Goal: Task Accomplishment & Management: Manage account settings

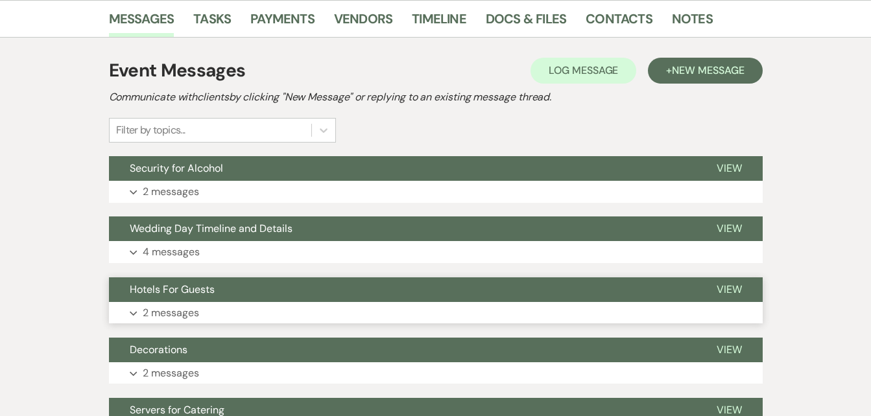
scroll to position [253, 0]
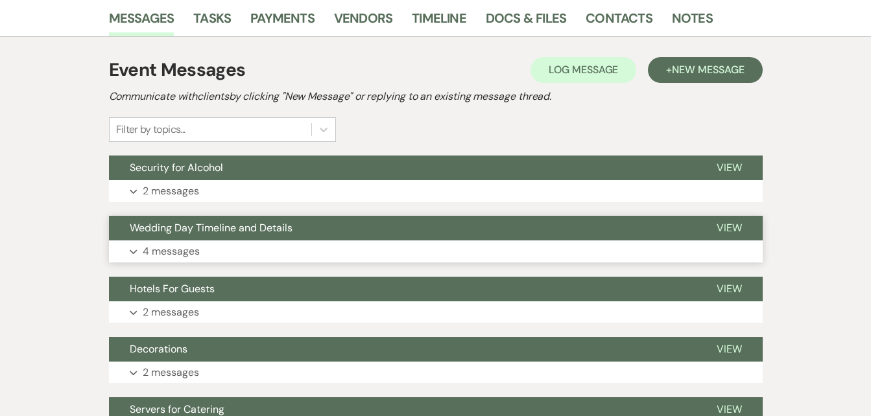
click at [731, 234] on span "View" at bounding box center [728, 228] width 25 height 14
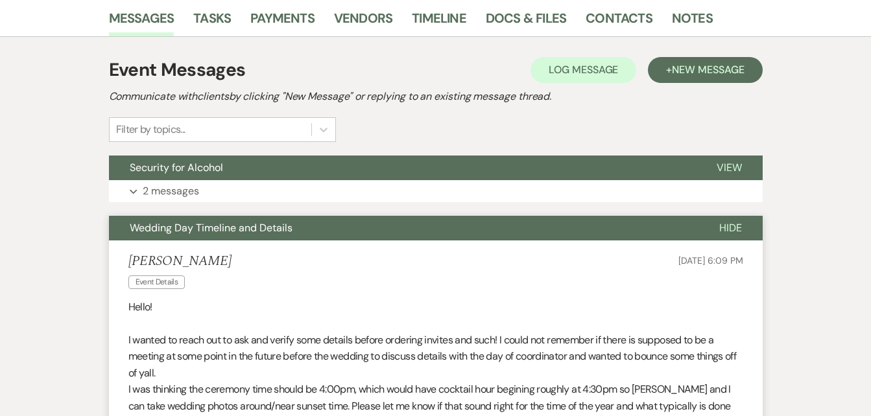
click at [731, 234] on span "Hide" at bounding box center [730, 228] width 23 height 14
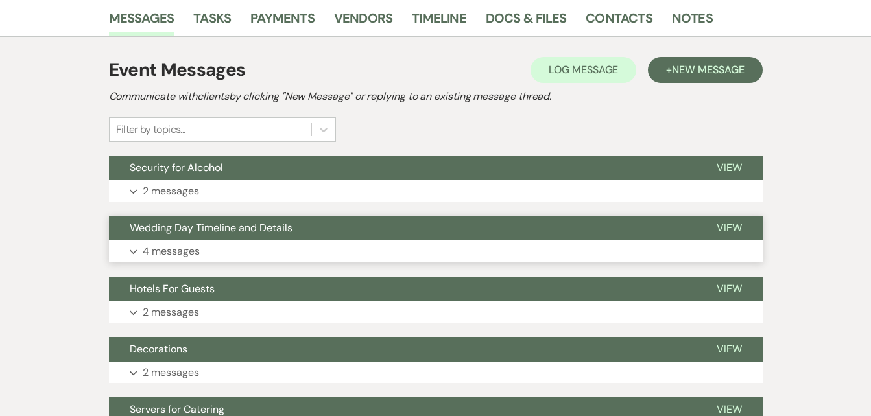
click at [729, 231] on span "View" at bounding box center [728, 228] width 25 height 14
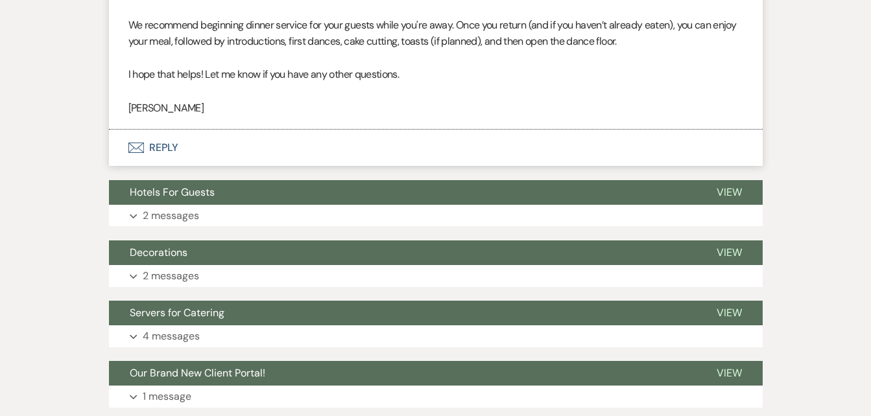
scroll to position [1372, 0]
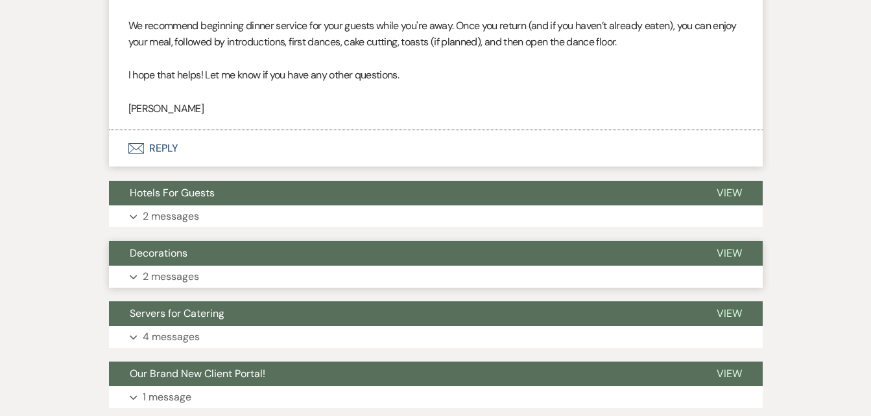
click at [725, 251] on span "View" at bounding box center [728, 253] width 25 height 14
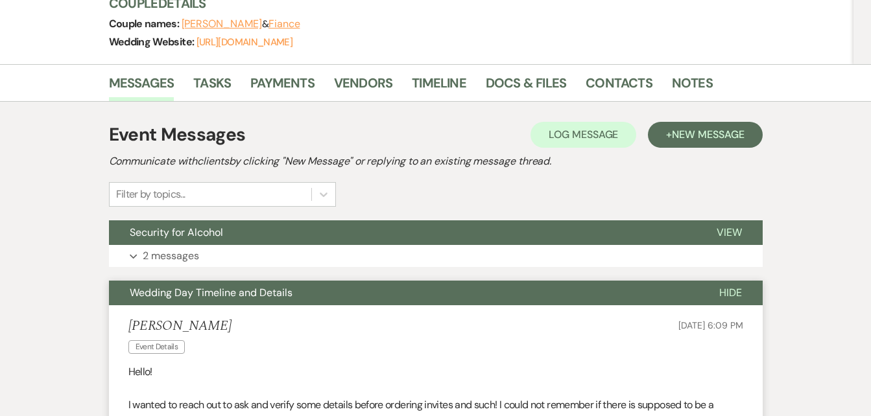
scroll to position [187, 0]
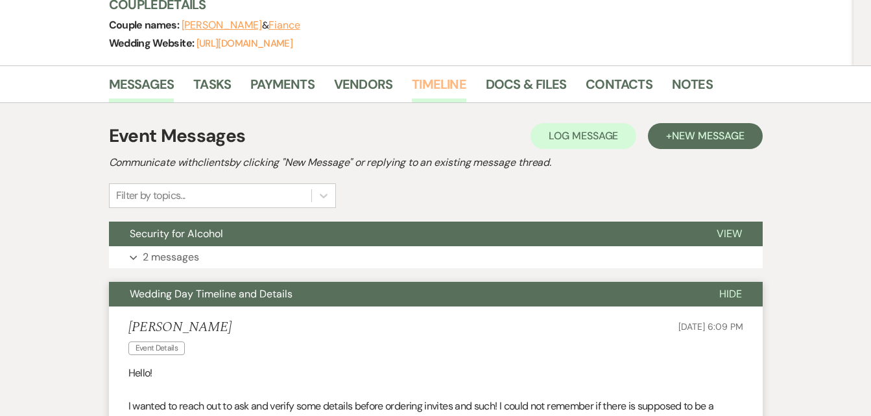
click at [430, 79] on link "Timeline" at bounding box center [439, 88] width 54 height 29
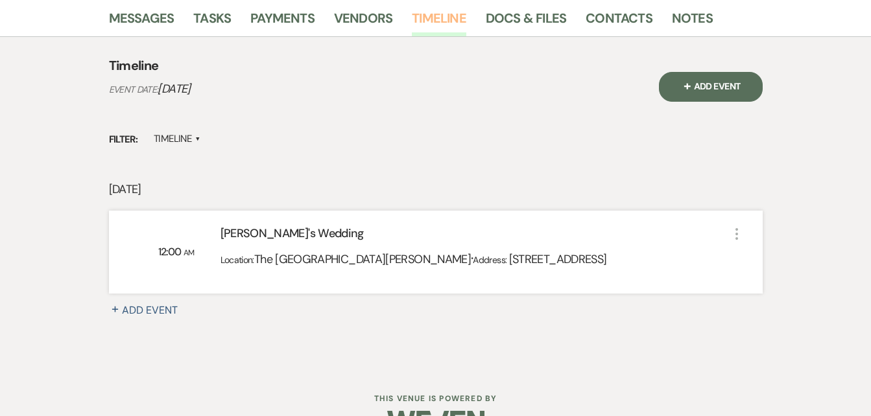
scroll to position [289, 0]
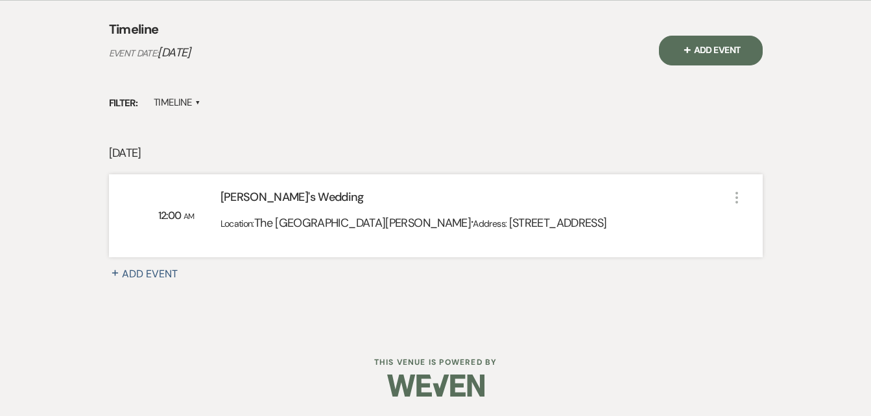
click at [338, 227] on span "The [GEOGRAPHIC_DATA][PERSON_NAME]" at bounding box center [362, 223] width 217 height 16
drag, startPoint x: 338, startPoint y: 227, endPoint x: 327, endPoint y: 99, distance: 128.1
click at [327, 99] on div "Filter: Timeline ▲" at bounding box center [435, 103] width 653 height 18
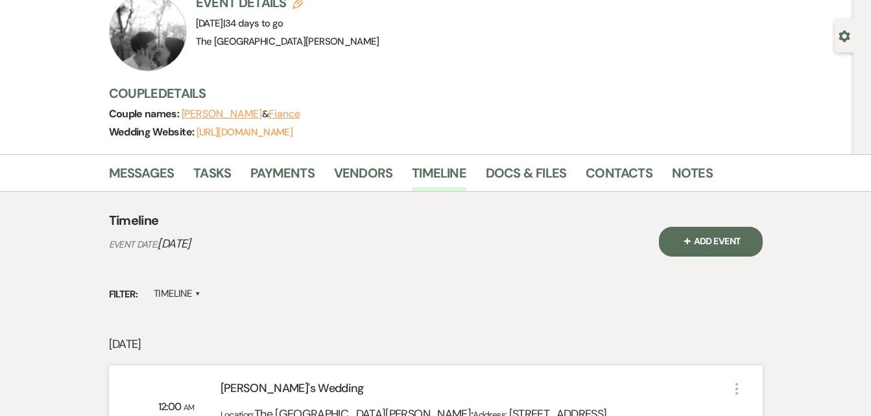
scroll to position [97, 0]
click at [352, 174] on link "Vendors" at bounding box center [363, 177] width 58 height 29
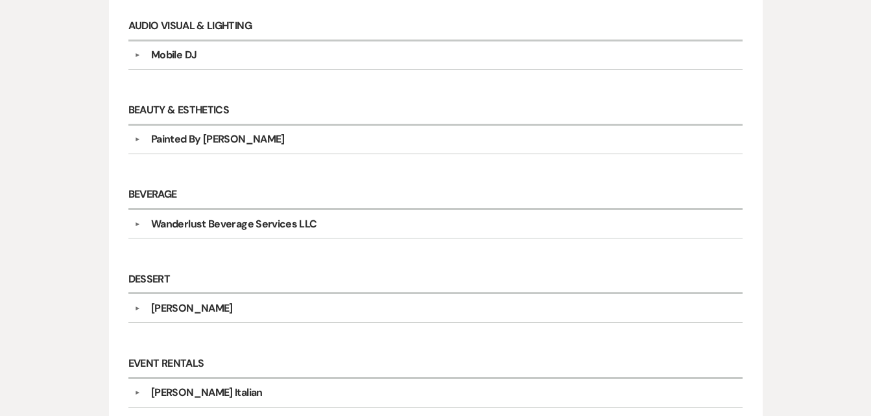
scroll to position [373, 0]
click at [482, 110] on h6 "Beauty & Esthetics" at bounding box center [435, 111] width 615 height 29
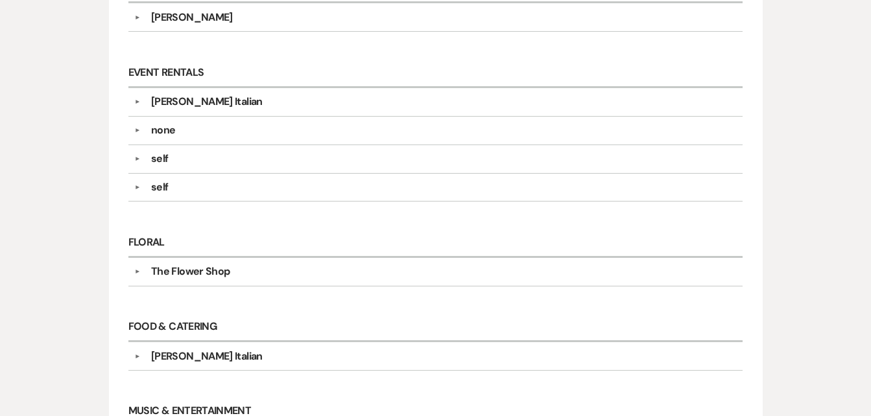
scroll to position [664, 0]
